Goal: Communication & Community: Answer question/provide support

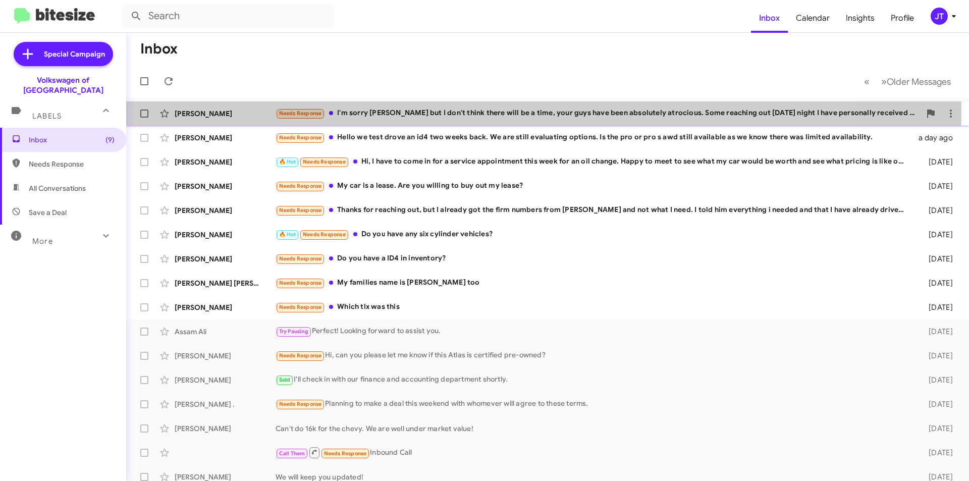
click at [460, 112] on div "Needs Response I'm sorry [PERSON_NAME] but I don't think there will be a time, …" at bounding box center [598, 114] width 645 height 12
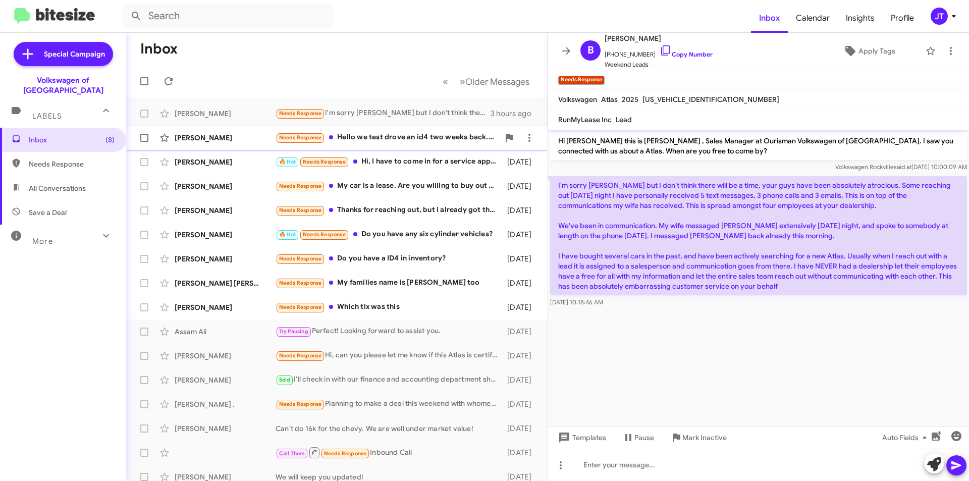
click at [396, 141] on div "Needs Response Hello we test drove an id4 two weeks back. We are still evaluati…" at bounding box center [388, 138] width 224 height 12
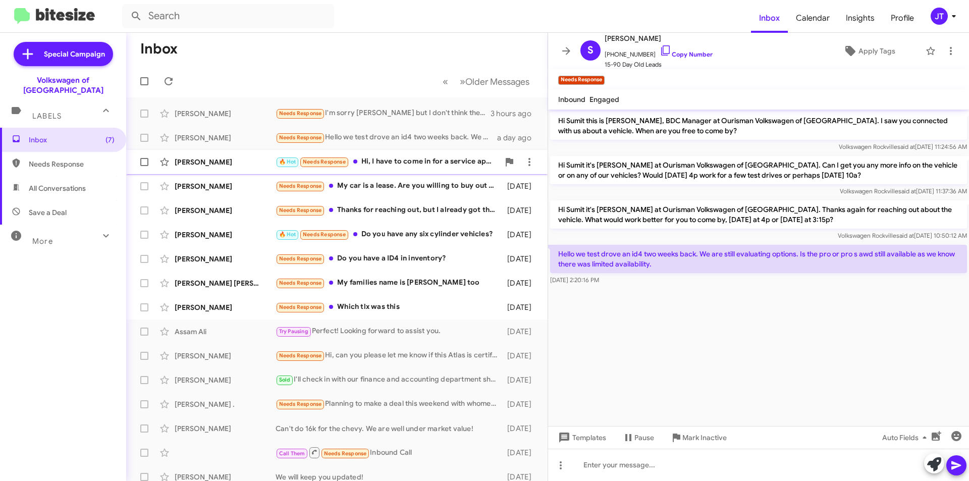
click at [388, 162] on div "🔥 Hot Needs Response Hi, I have to come in for a service appointment this week …" at bounding box center [388, 162] width 224 height 12
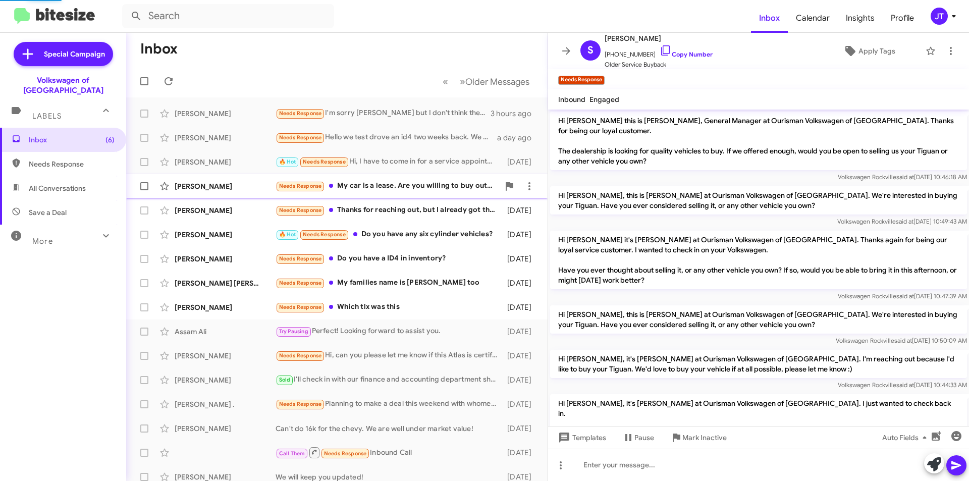
scroll to position [93, 0]
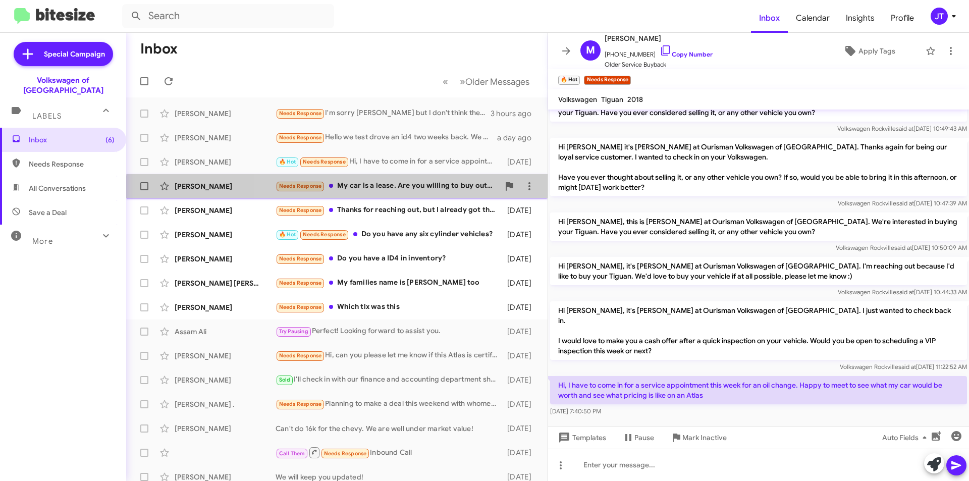
click at [433, 193] on div "[PERSON_NAME] Needs Response My car is a lease. Are you willing to buy out my l…" at bounding box center [336, 186] width 405 height 20
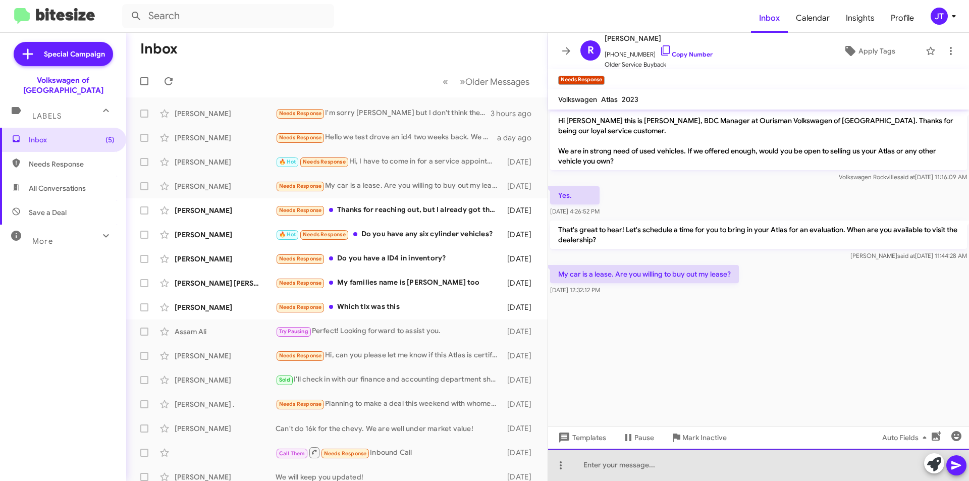
click at [657, 470] on div at bounding box center [758, 465] width 421 height 32
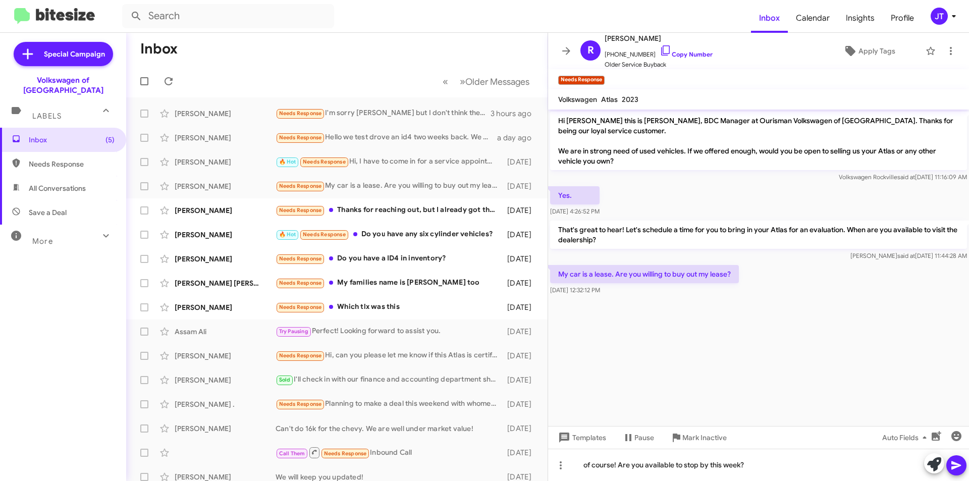
click at [959, 463] on icon at bounding box center [956, 465] width 12 height 12
click at [388, 213] on div "Needs Response Thanks for reaching out, but I already got the firm numbers from…" at bounding box center [388, 210] width 224 height 12
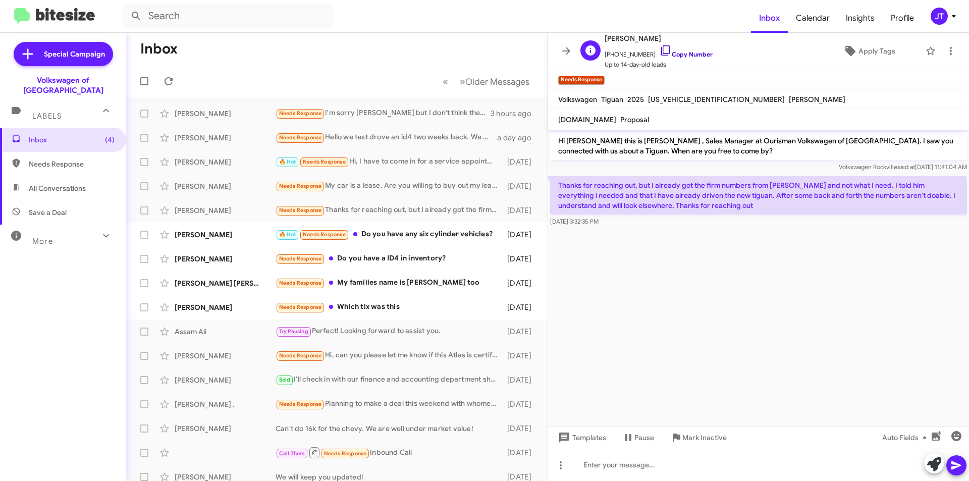
click at [675, 53] on link "Copy Number" at bounding box center [686, 54] width 53 height 8
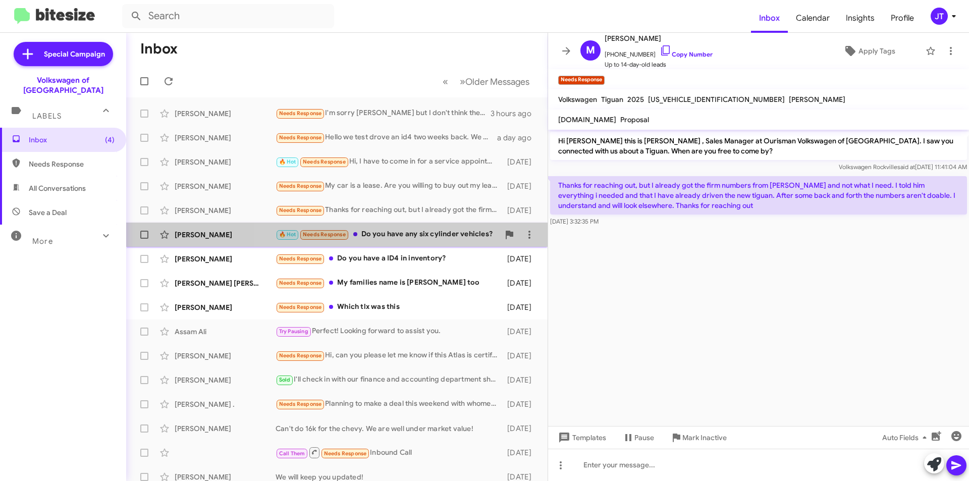
click at [428, 236] on div "🔥 Hot Needs Response Do you have any six cylinder vehicles?" at bounding box center [388, 235] width 224 height 12
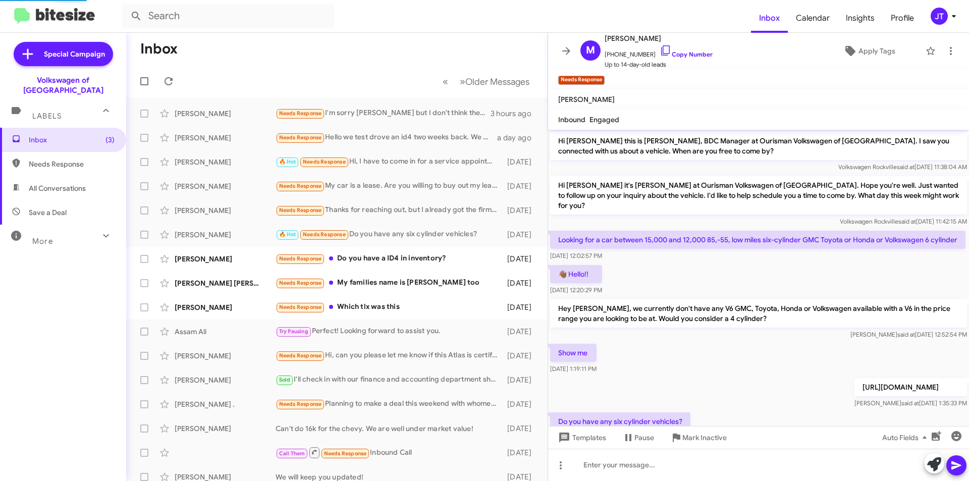
scroll to position [39, 0]
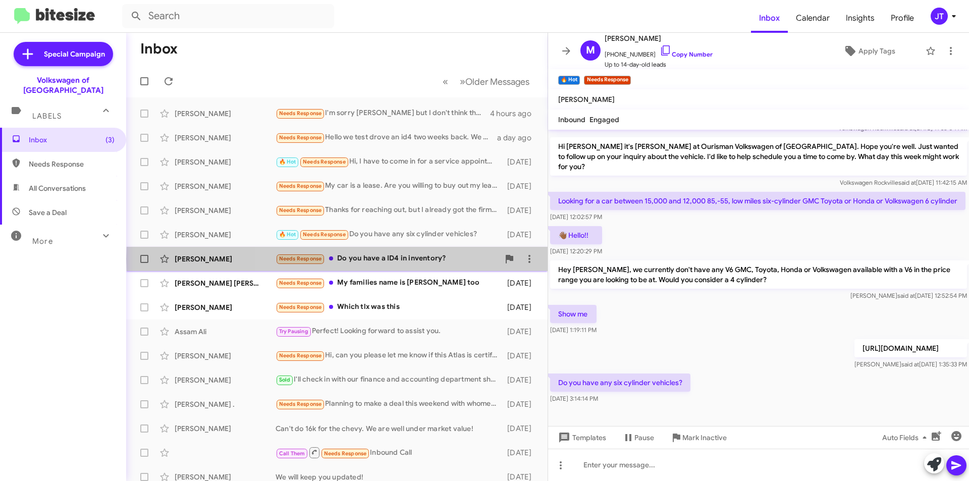
click at [421, 259] on div "Needs Response Do you have a ID4 in inventory?" at bounding box center [388, 259] width 224 height 12
